Goal: Information Seeking & Learning: Learn about a topic

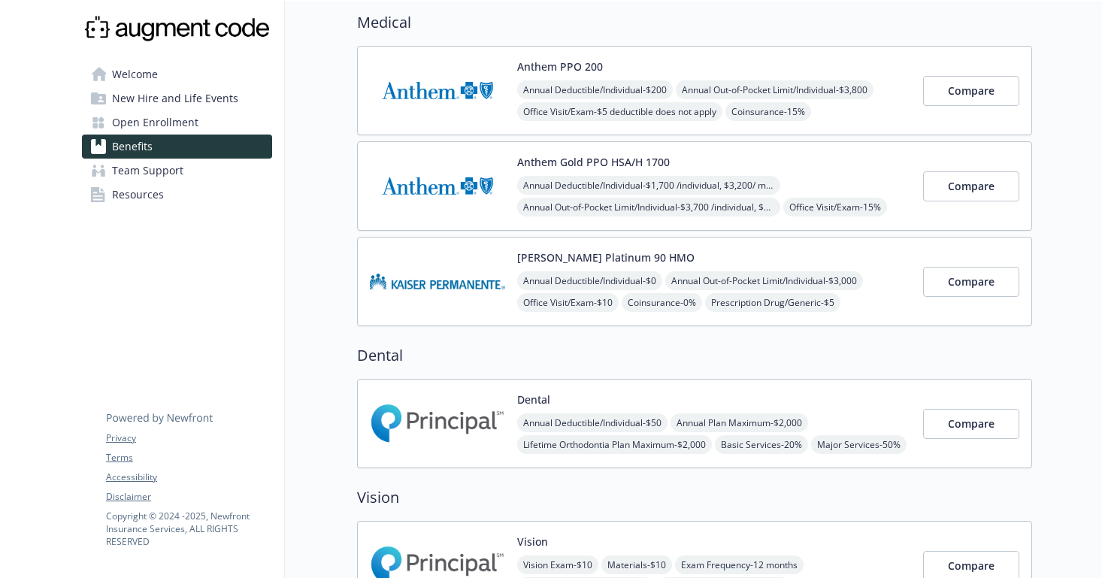
scroll to position [65, 0]
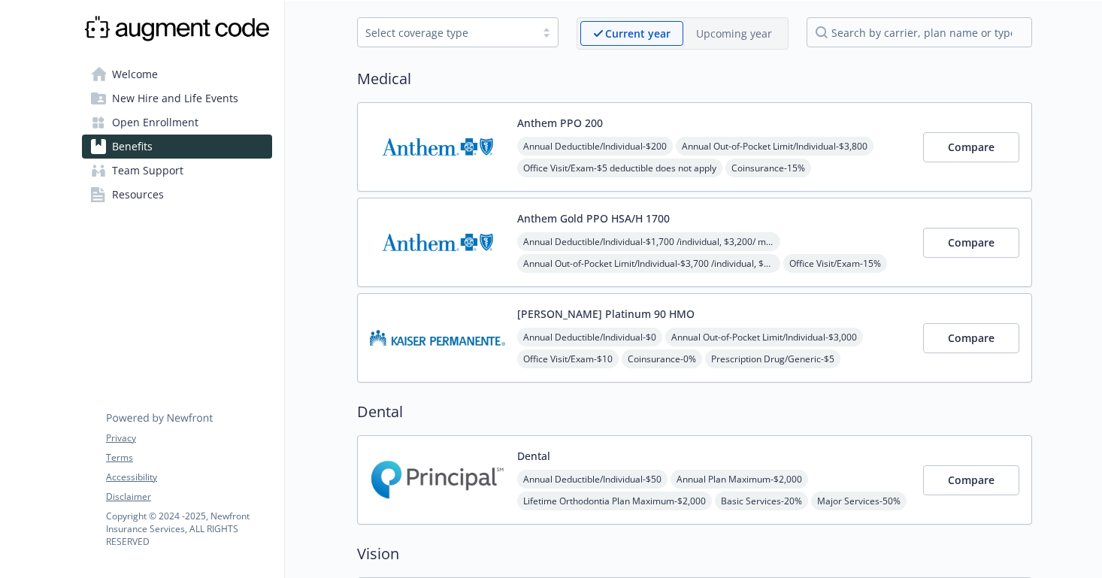
click at [494, 144] on img at bounding box center [437, 147] width 135 height 64
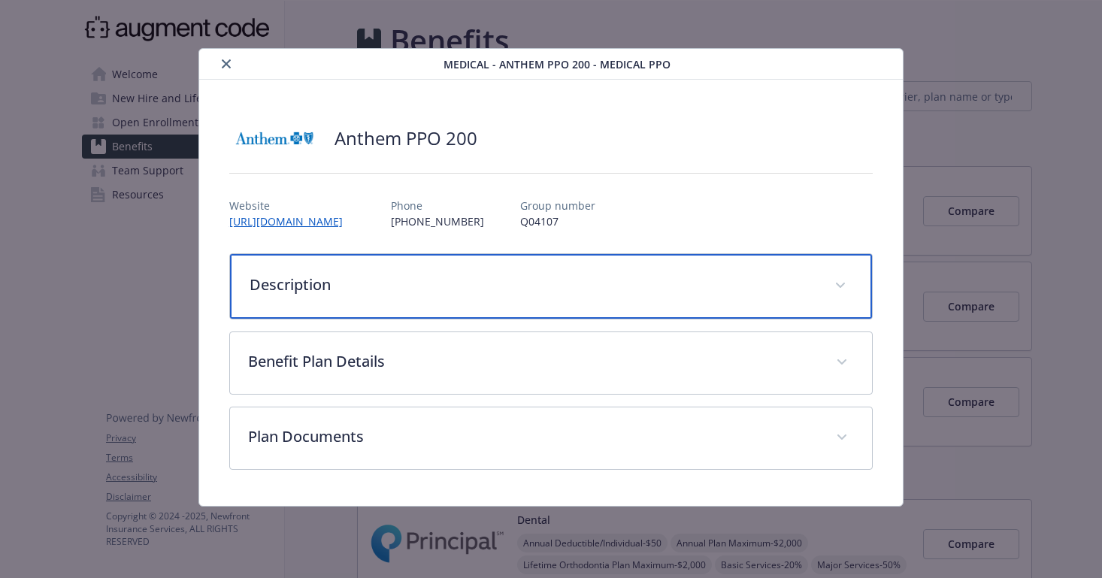
click at [487, 304] on div "Description" at bounding box center [551, 286] width 642 height 65
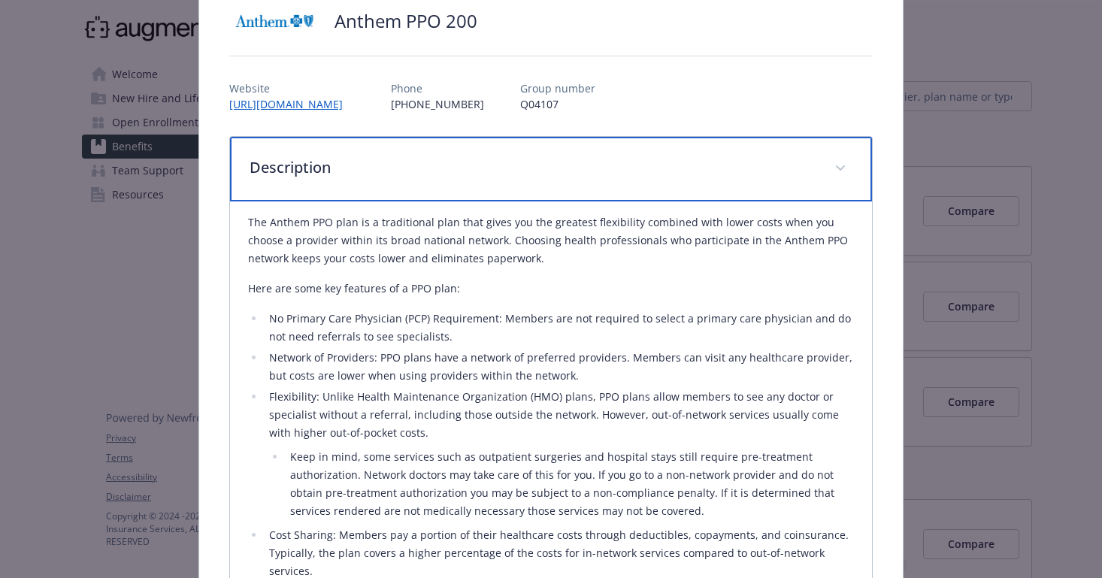
scroll to position [61, 0]
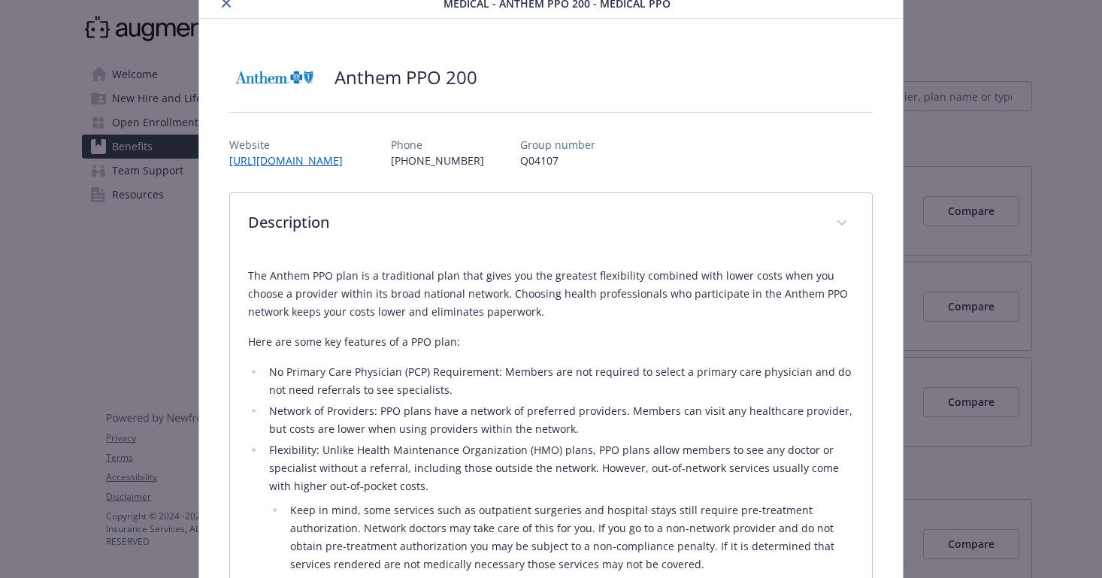
click at [225, 8] on button "close" at bounding box center [226, 3] width 18 height 18
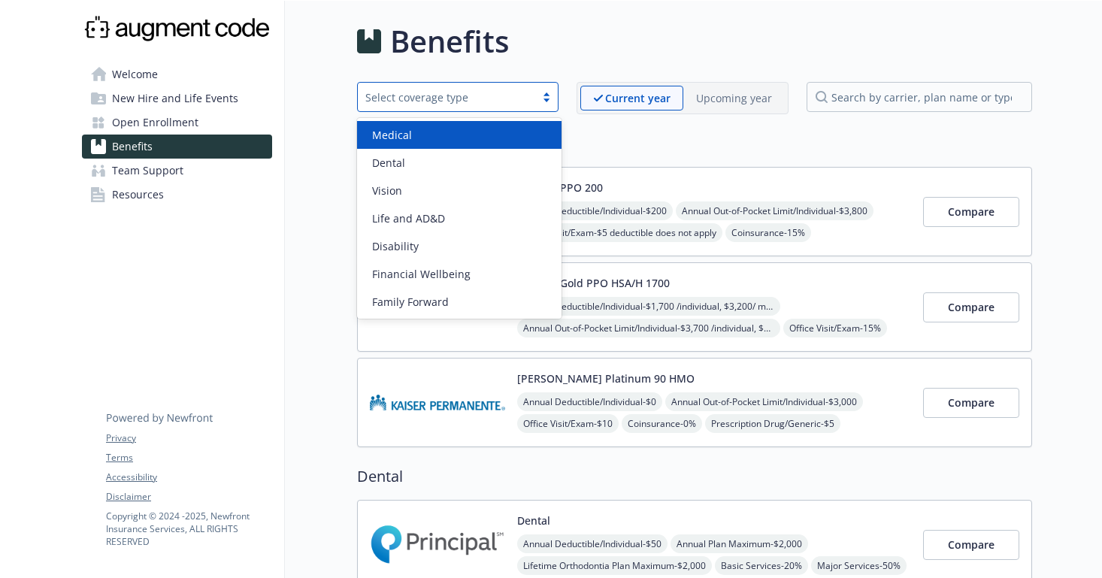
click at [540, 102] on div at bounding box center [546, 97] width 23 height 12
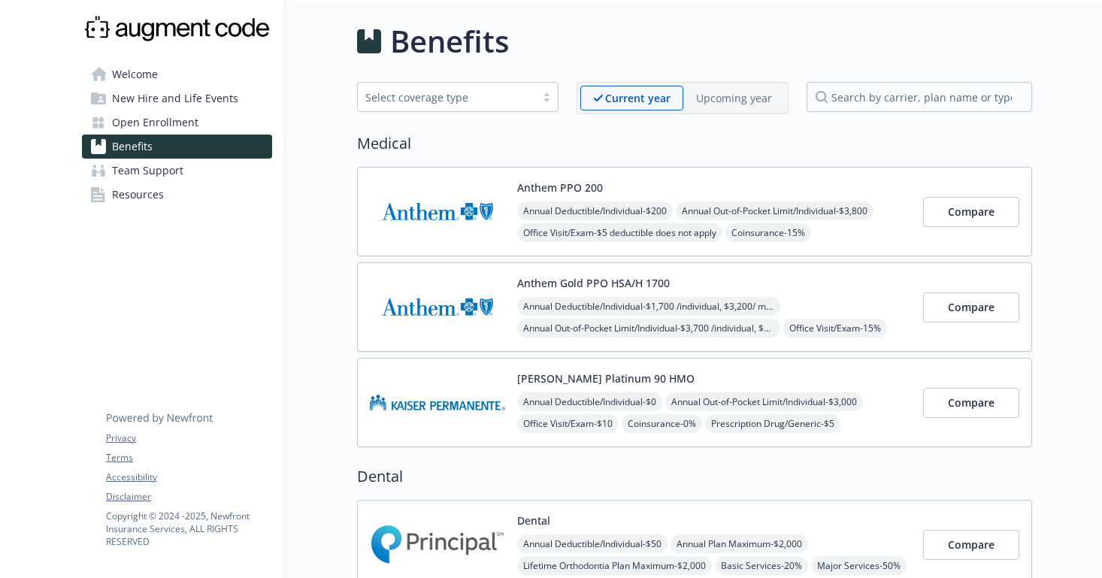
click at [185, 64] on link "Welcome" at bounding box center [177, 74] width 190 height 24
